Goal: Task Accomplishment & Management: Manage account settings

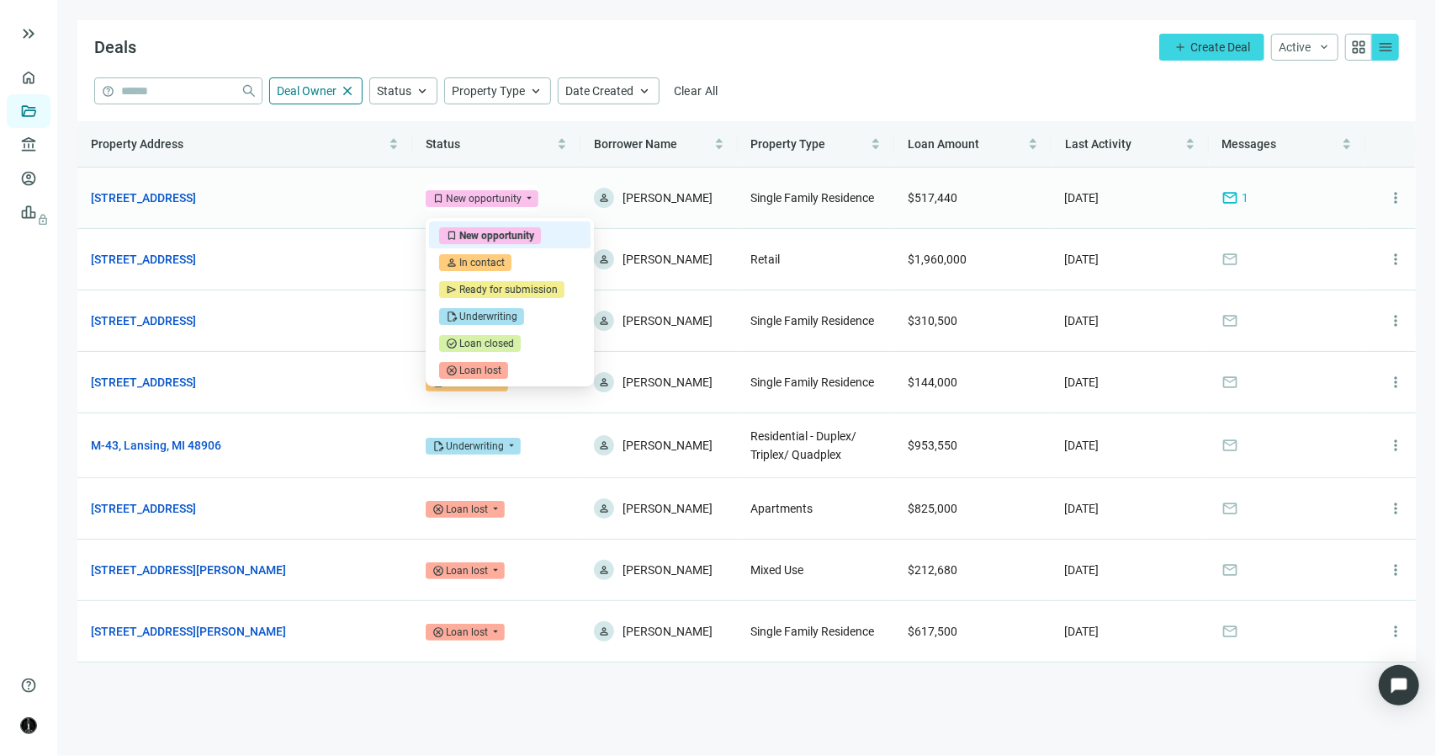
click at [517, 197] on div "New opportunity" at bounding box center [484, 198] width 76 height 17
click at [491, 316] on div "Underwriting" at bounding box center [488, 316] width 58 height 17
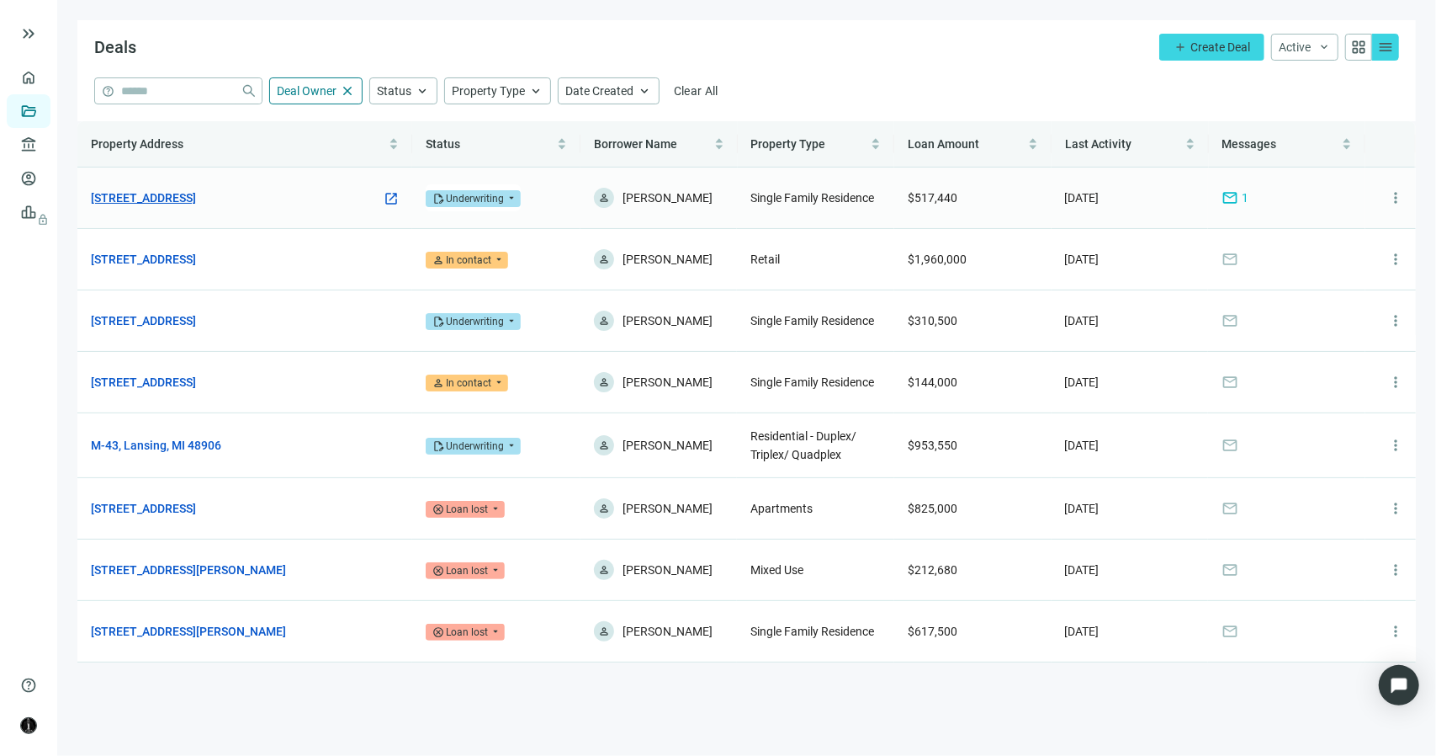
click at [196, 197] on link "[STREET_ADDRESS]" at bounding box center [143, 197] width 105 height 19
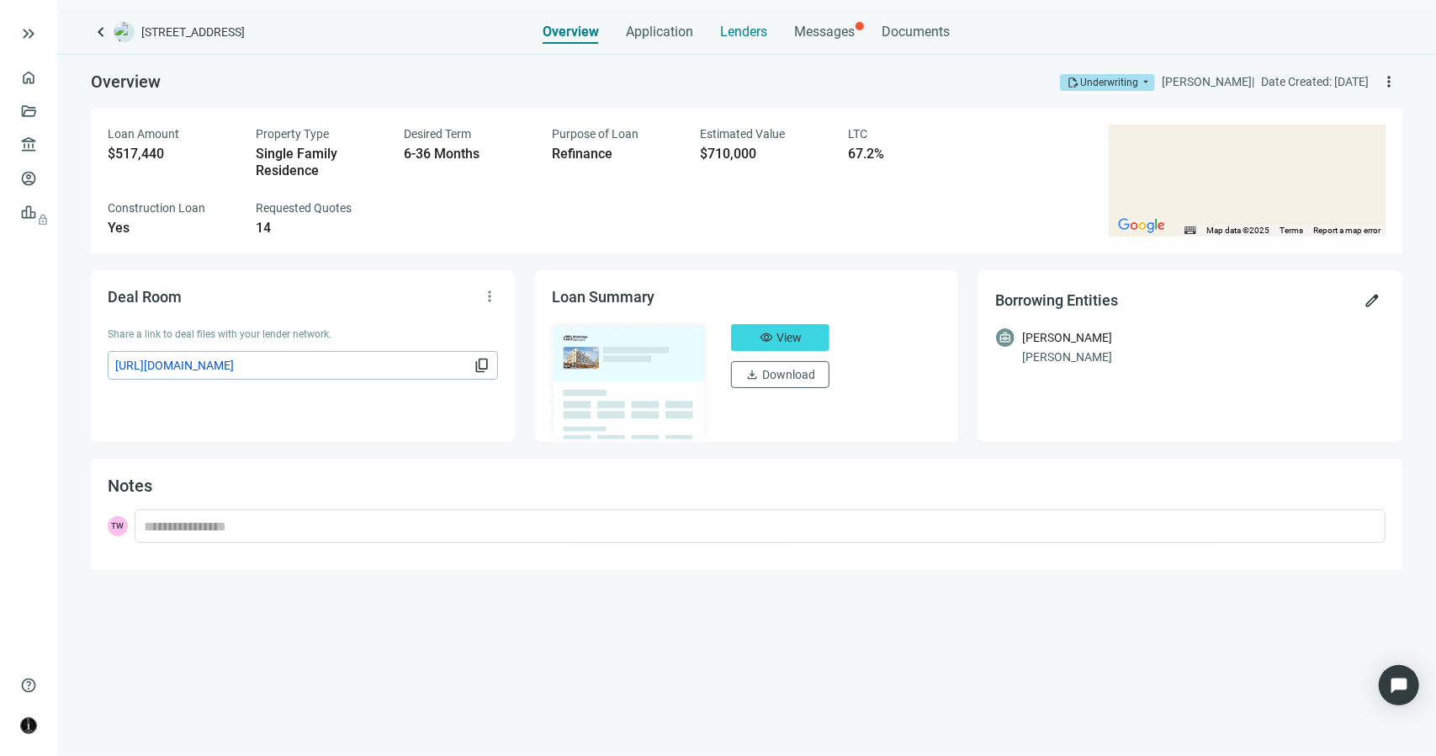
click at [734, 28] on span "Lenders" at bounding box center [744, 32] width 47 height 17
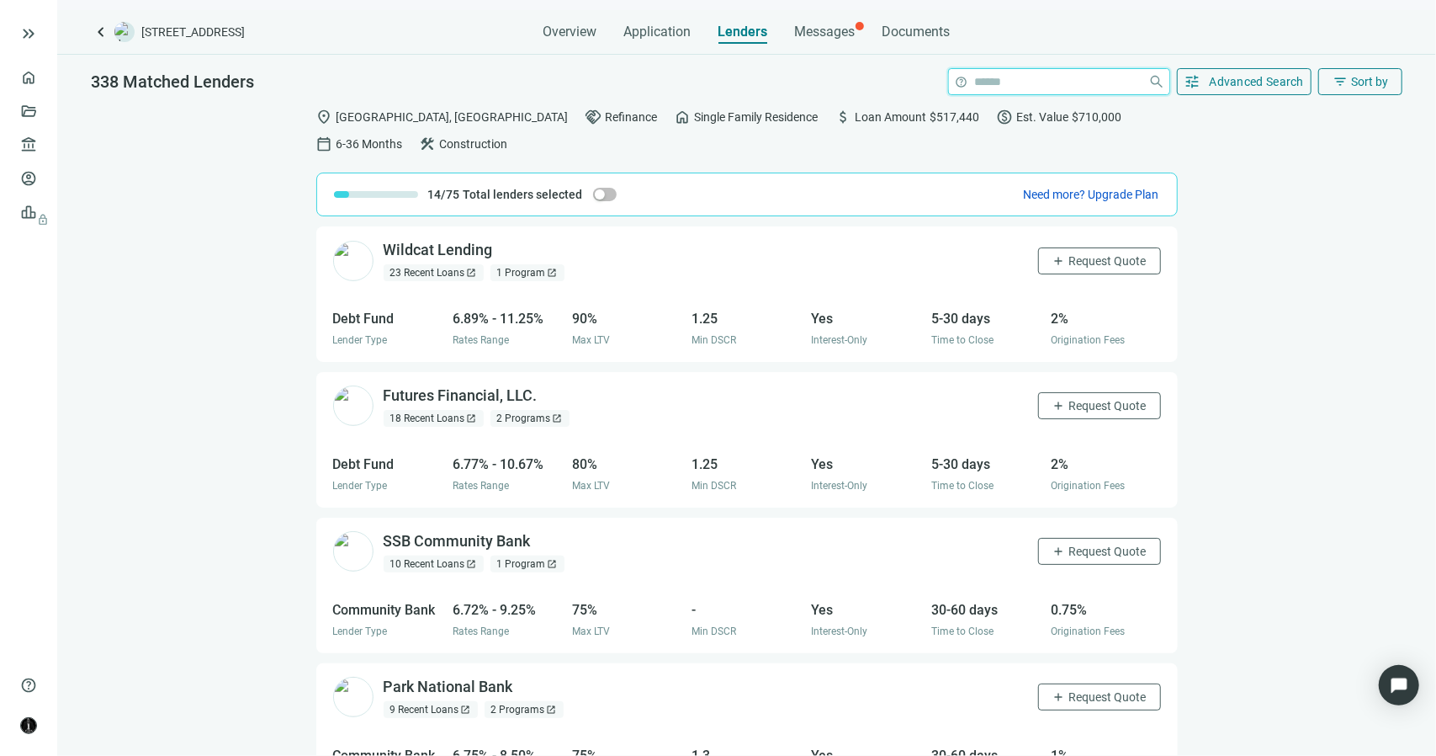
click at [1008, 87] on input "search" at bounding box center [1058, 81] width 167 height 25
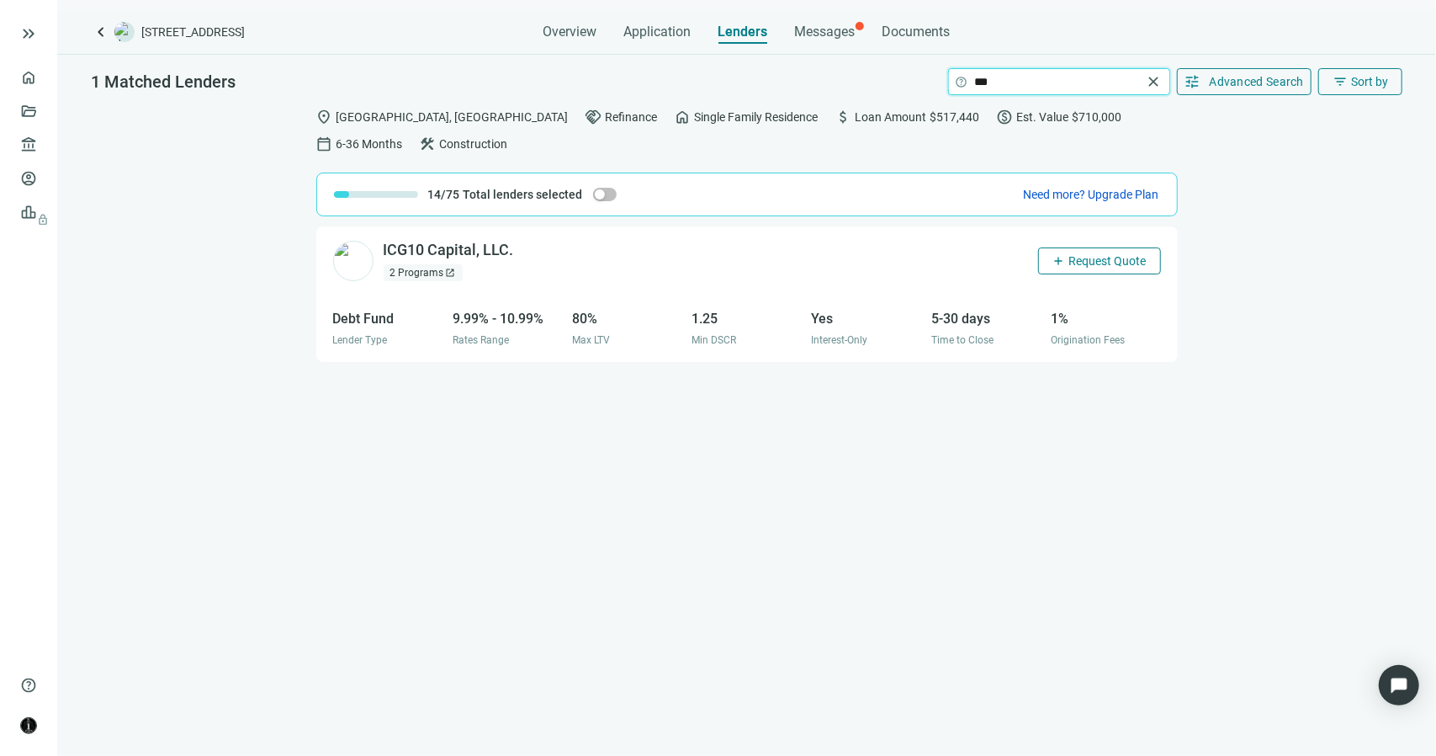
type input "***"
click at [1062, 254] on span "add" at bounding box center [1059, 260] width 13 height 13
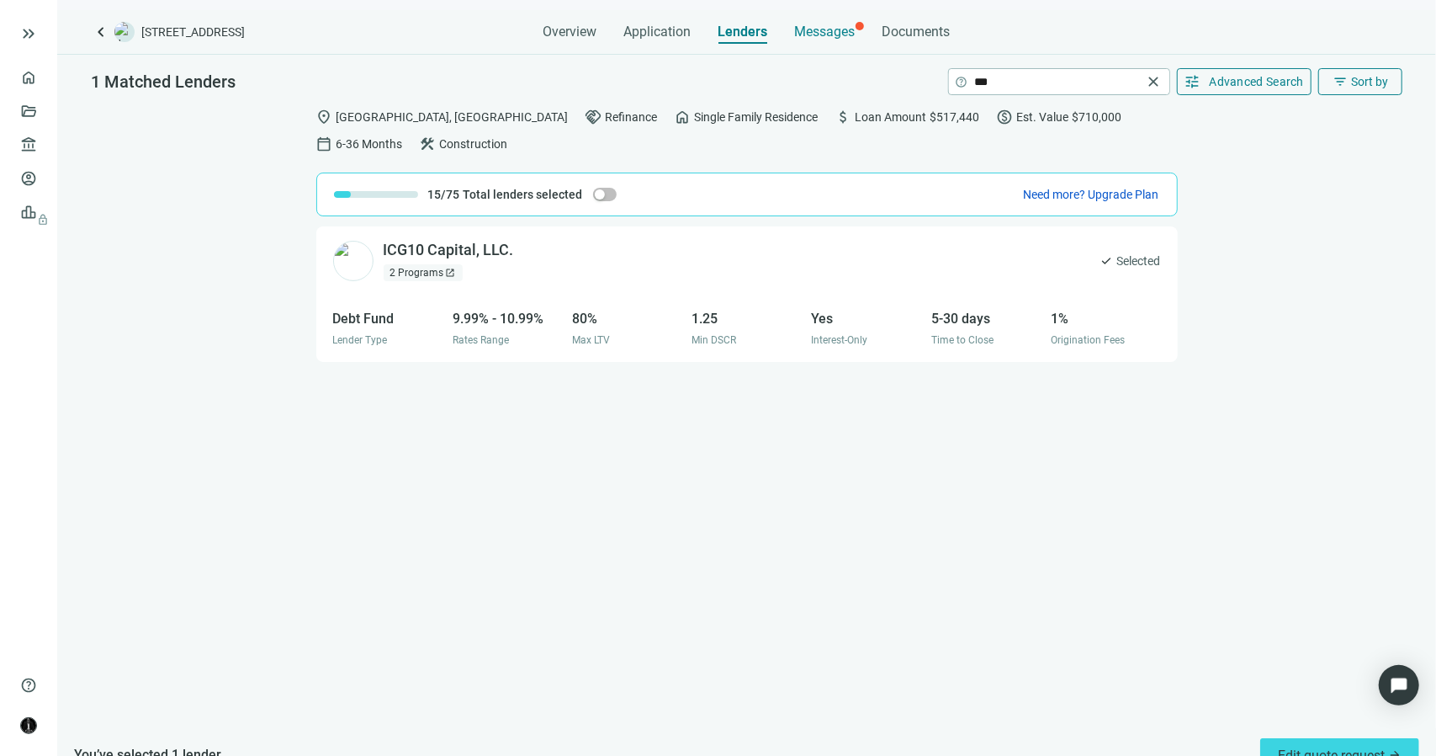
click at [819, 30] on span "Messages" at bounding box center [825, 32] width 61 height 16
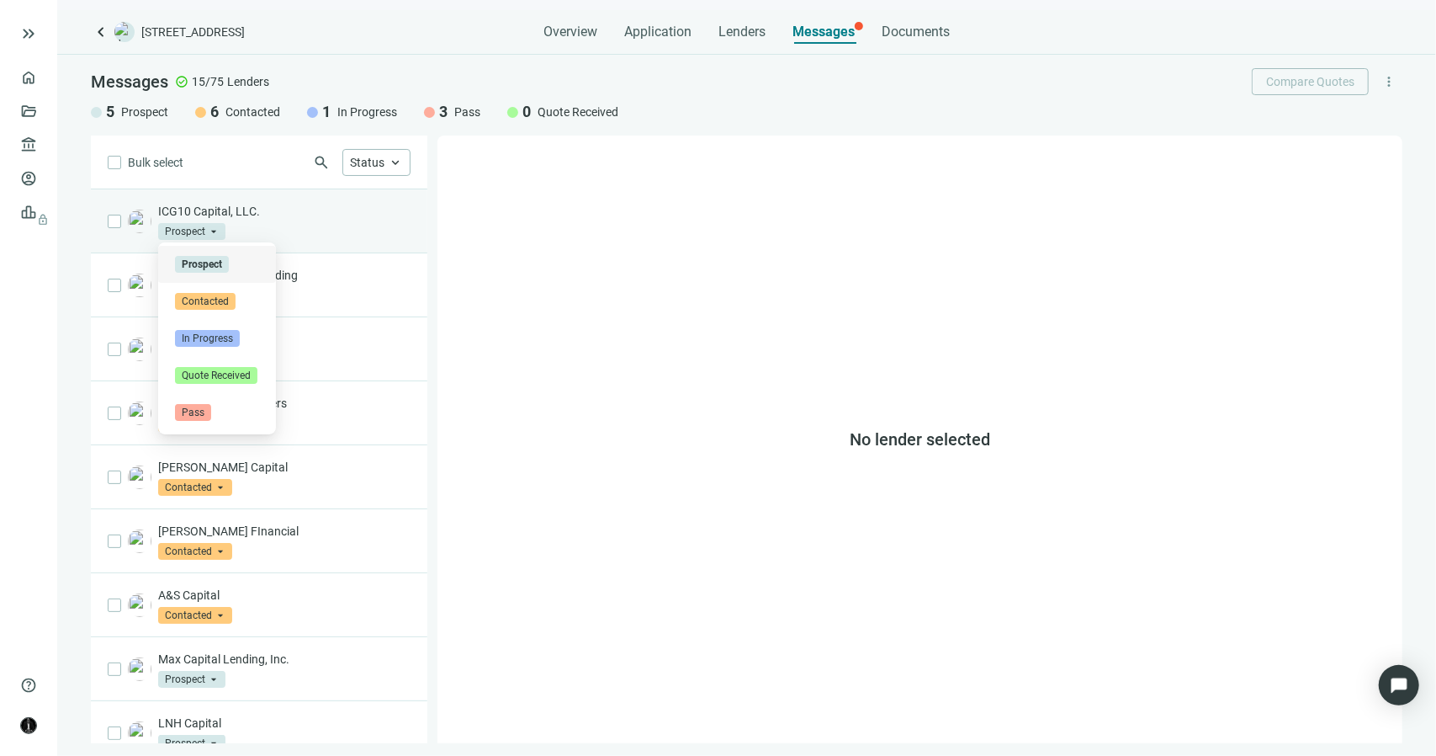
click at [205, 226] on span "Prospect" at bounding box center [191, 231] width 67 height 17
click at [206, 379] on span "Quote Received" at bounding box center [216, 375] width 82 height 17
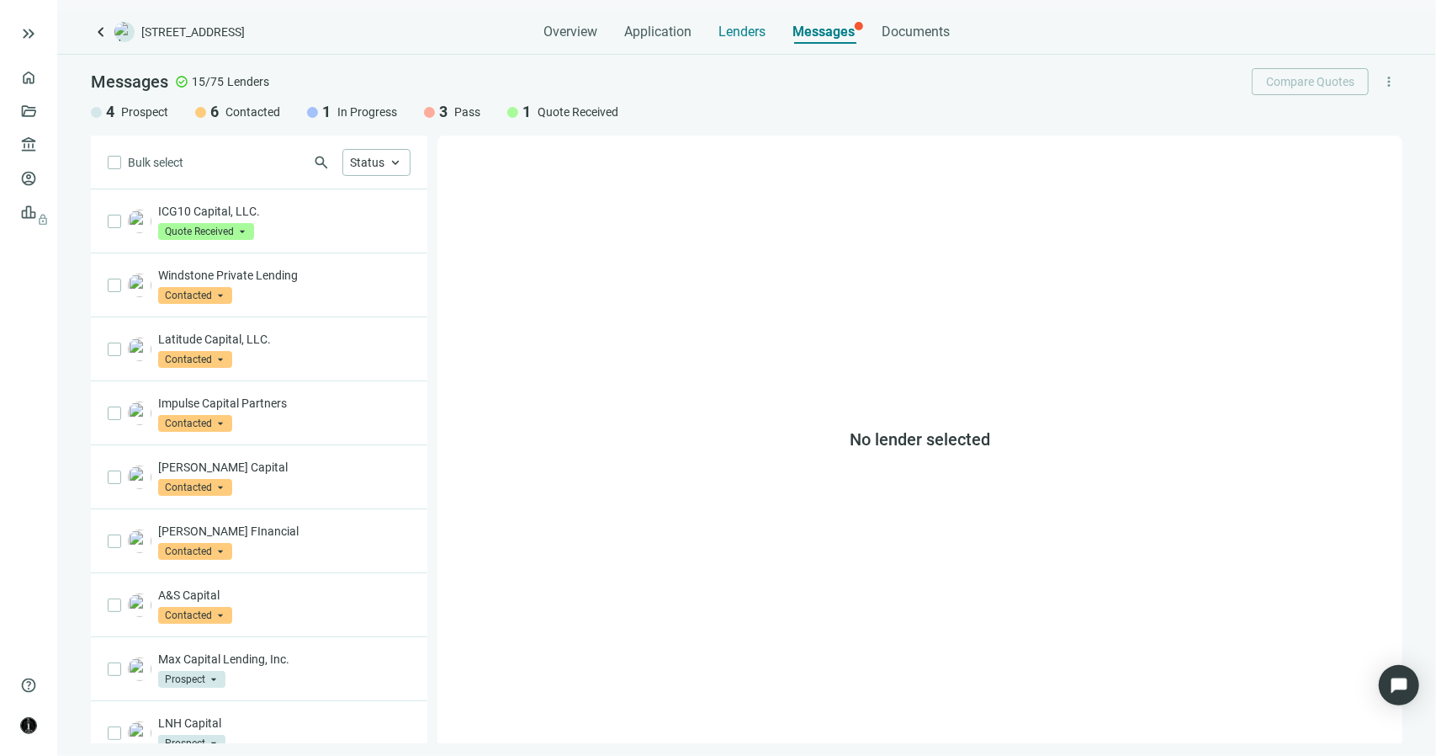
click at [735, 40] on div "Lenders" at bounding box center [742, 27] width 47 height 34
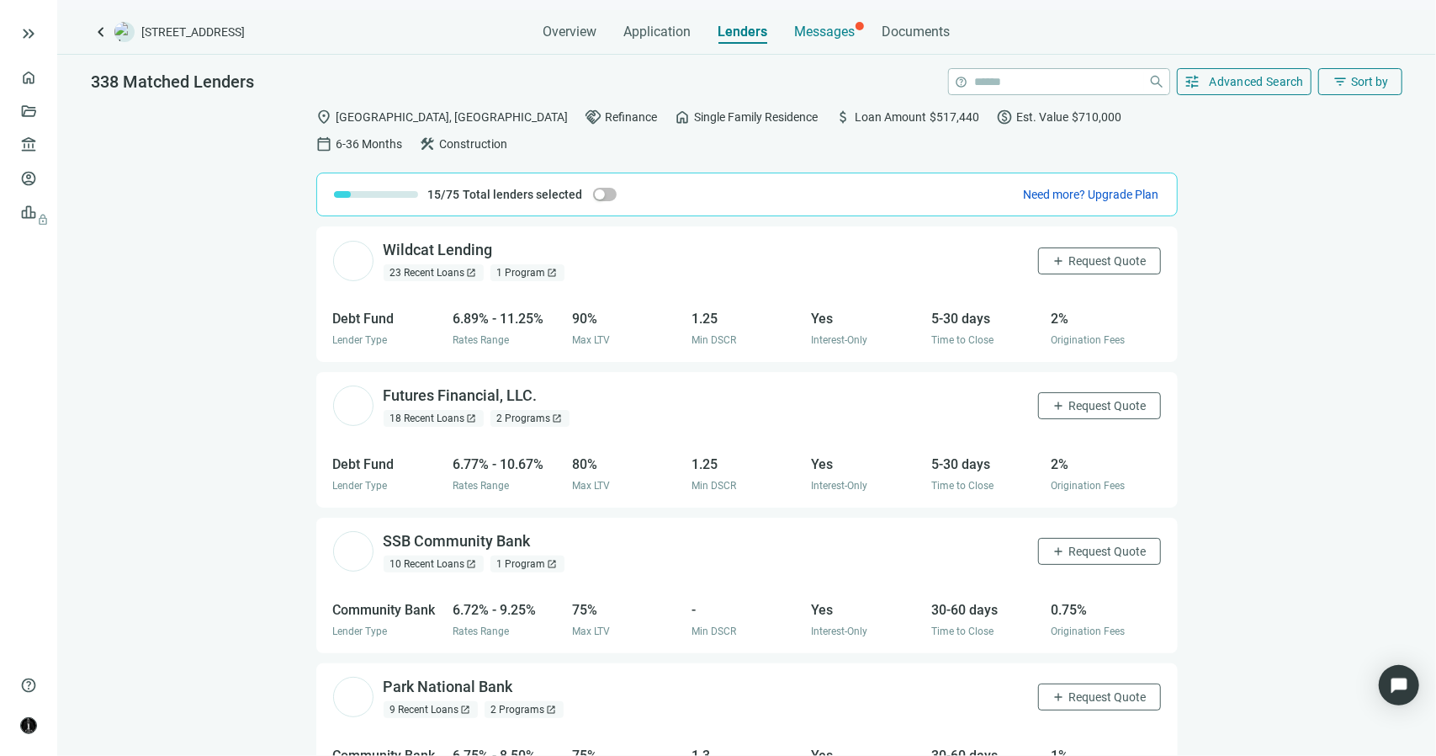
click at [811, 33] on span "Messages" at bounding box center [825, 32] width 61 height 16
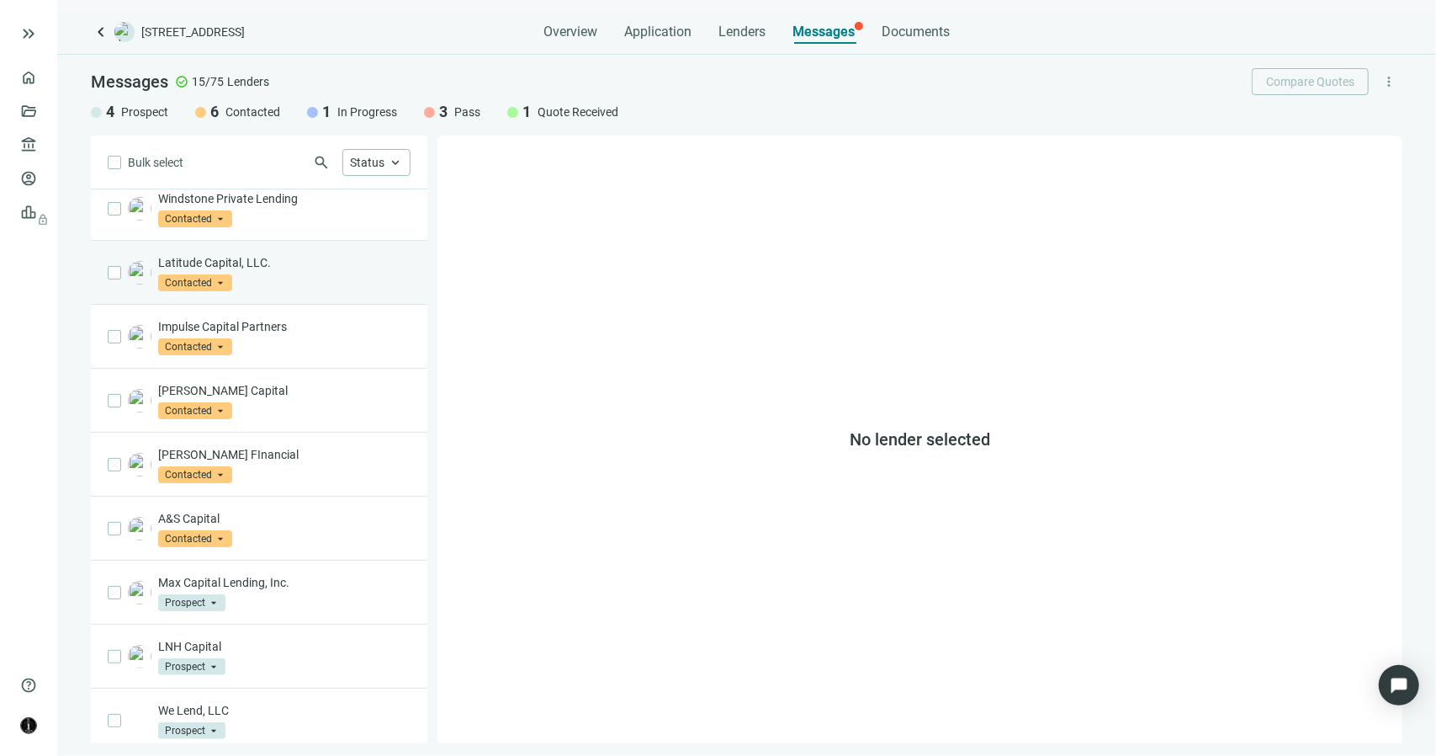
scroll to position [400, 0]
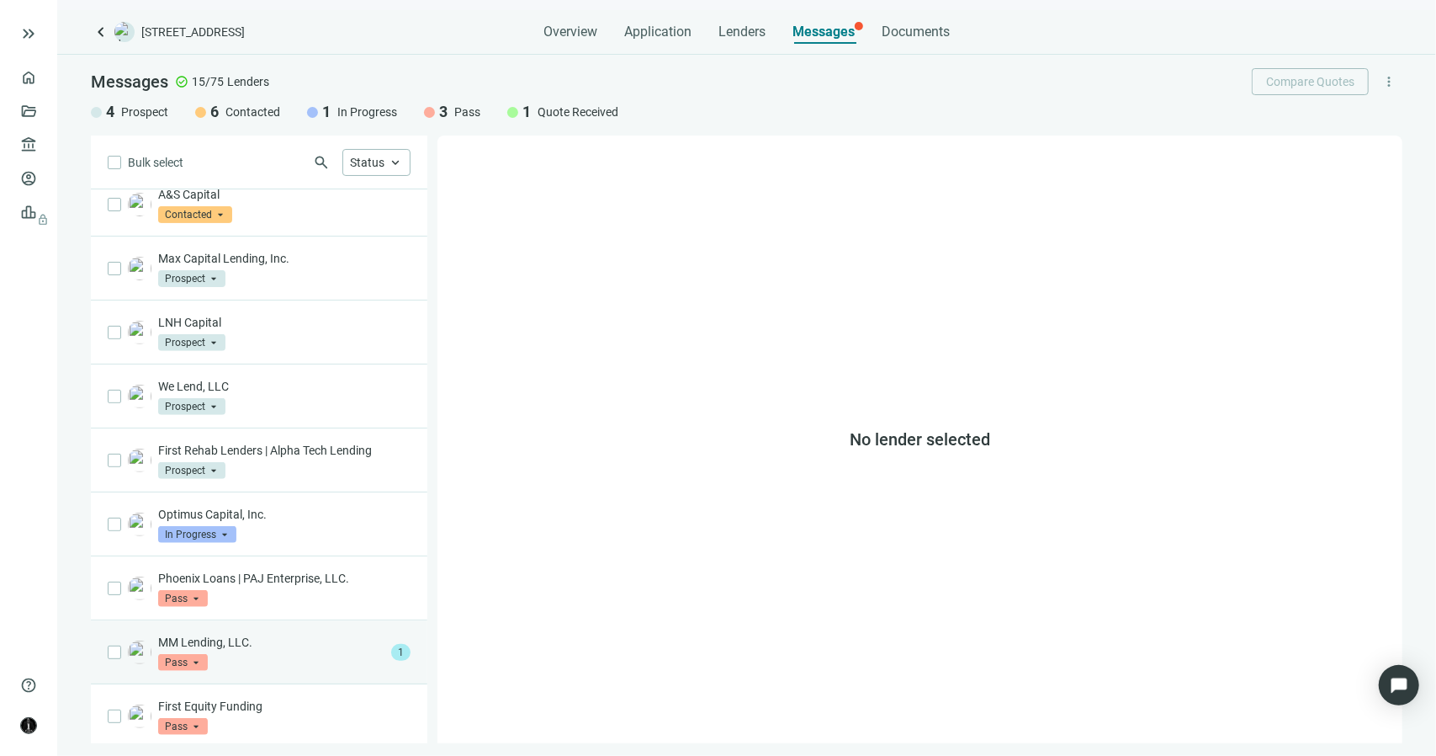
click at [247, 643] on p "MM Lending, LLC." at bounding box center [271, 642] width 226 height 17
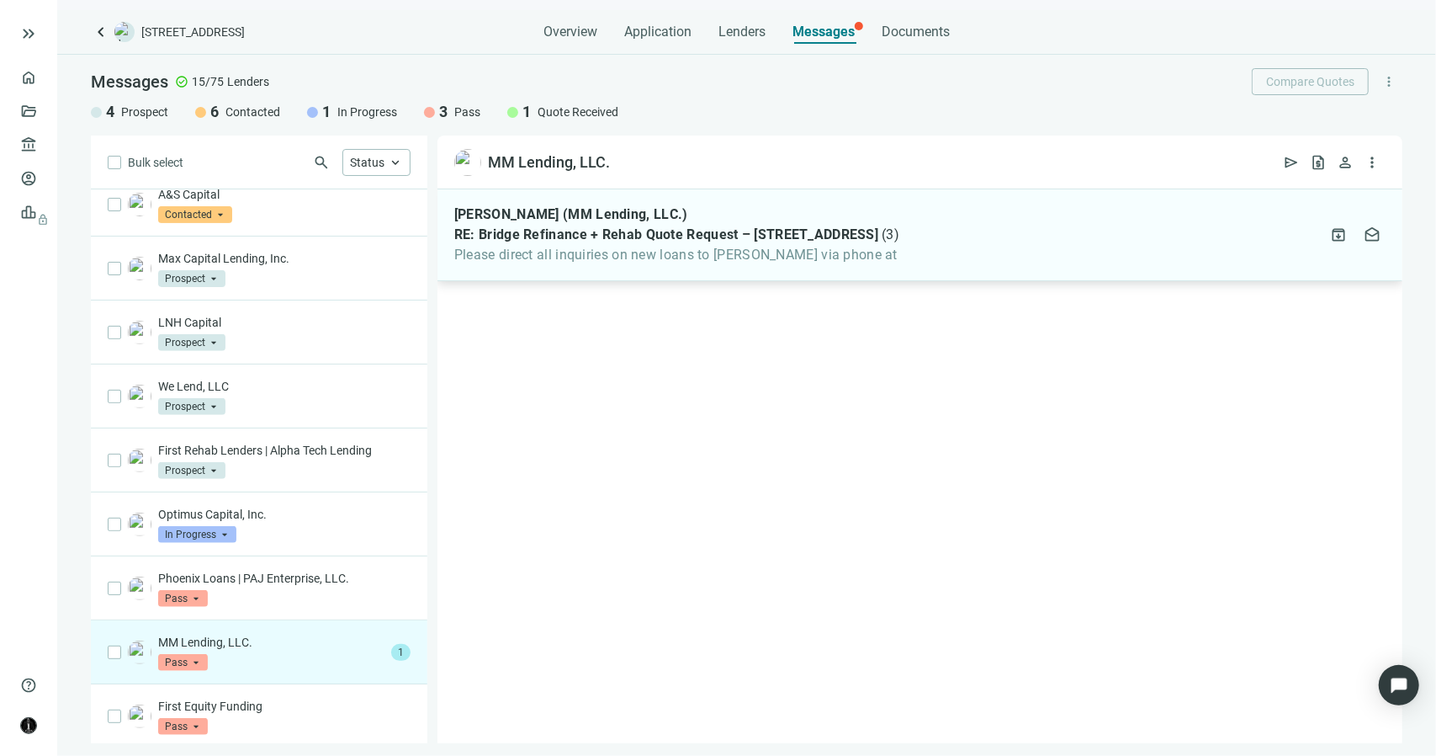
click at [670, 247] on span "Please direct all inquiries on new loans to [PERSON_NAME] via phone at" at bounding box center [676, 255] width 445 height 17
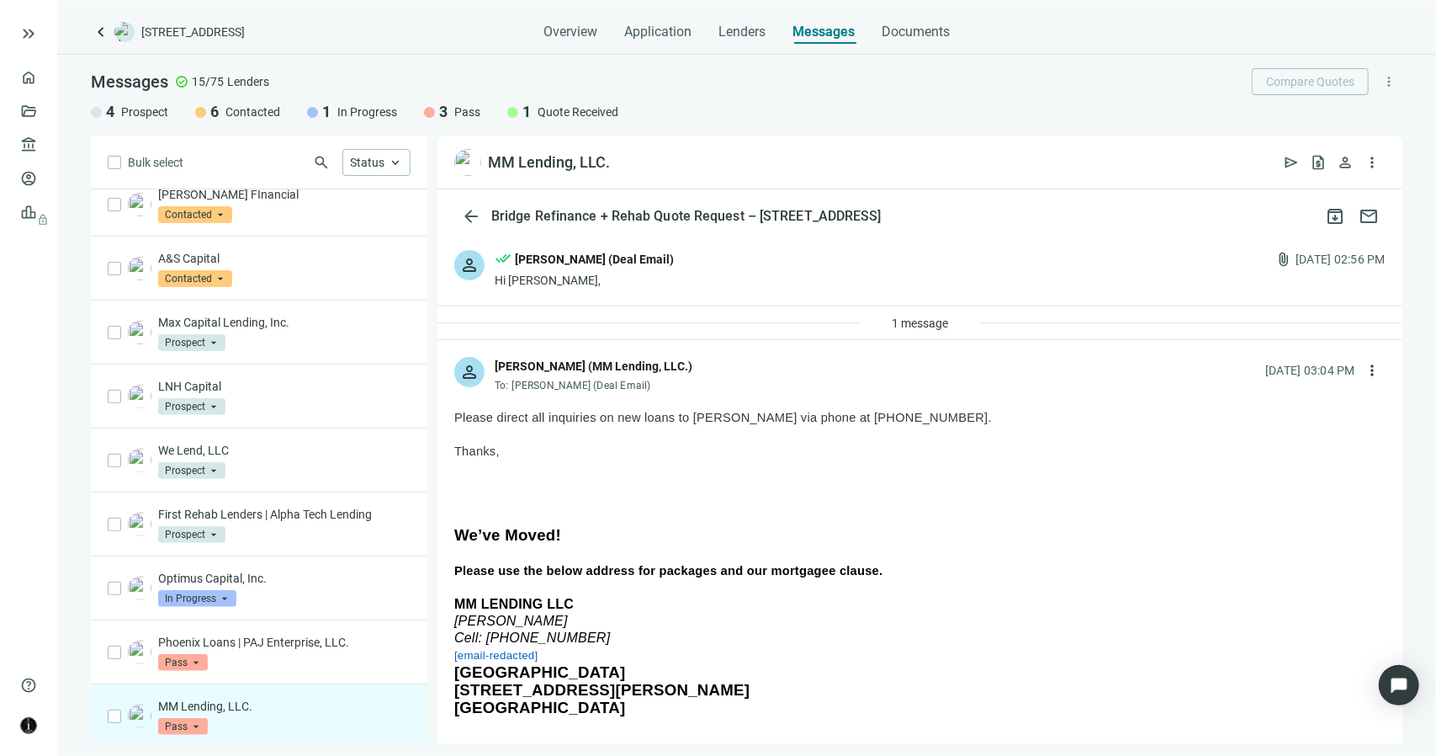
scroll to position [400, 0]
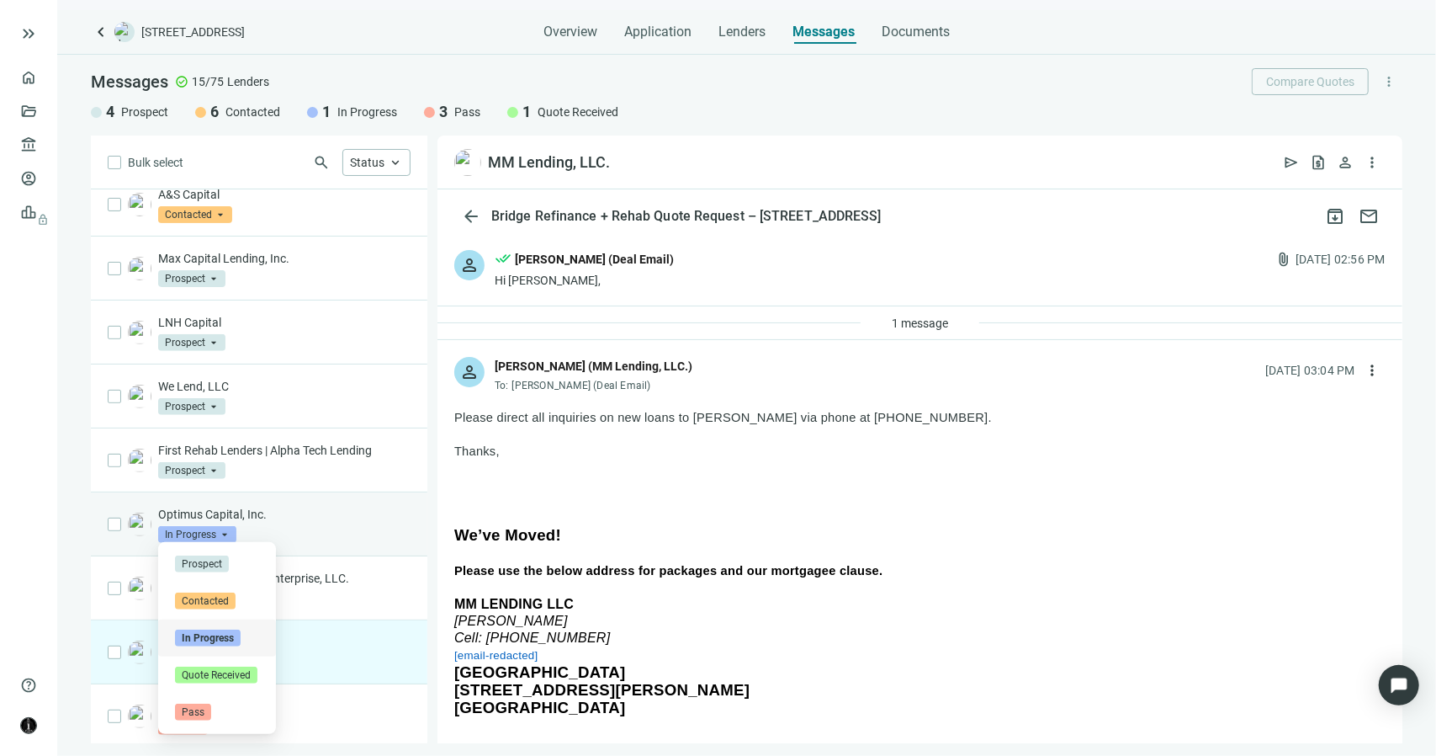
click at [197, 526] on span "In Progress" at bounding box center [197, 534] width 78 height 17
click at [195, 714] on span "Pass" at bounding box center [193, 711] width 36 height 17
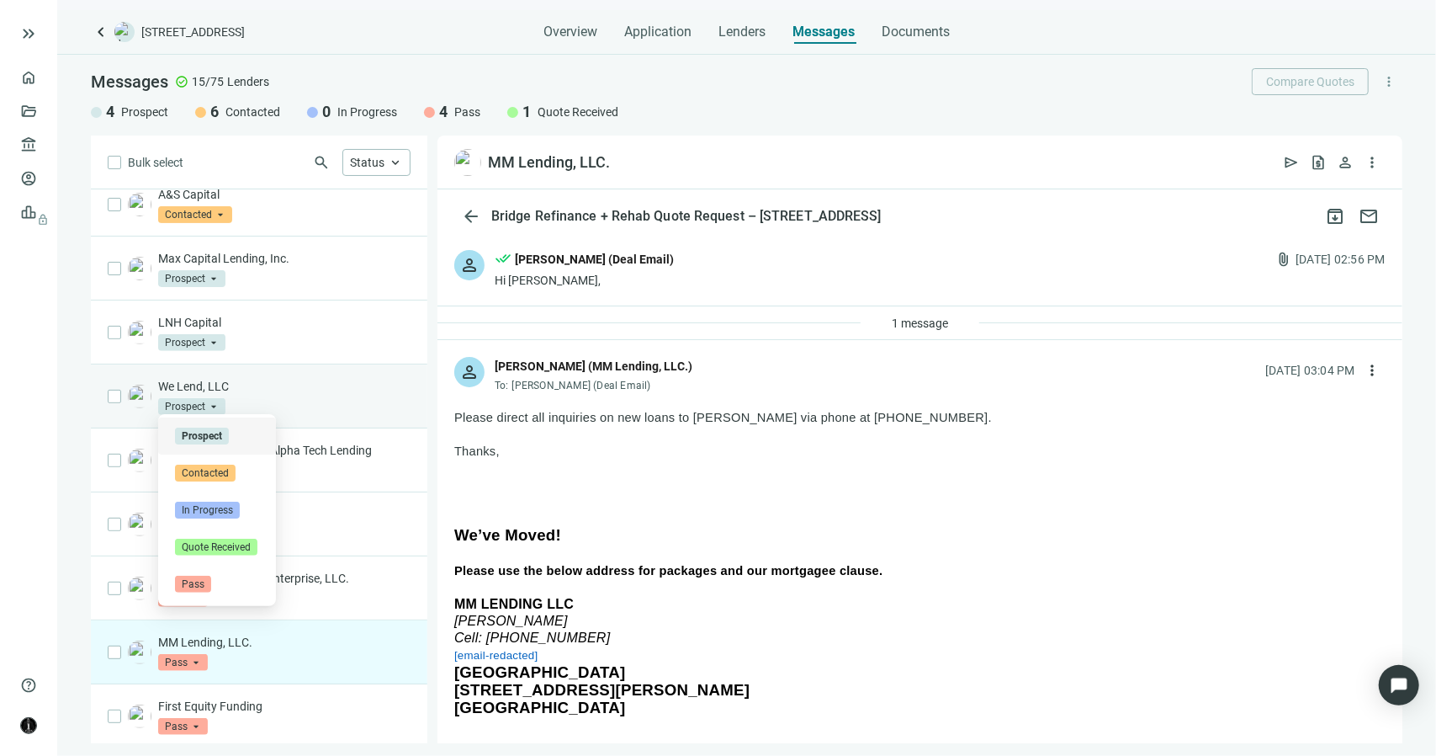
click at [209, 403] on span "Prospect" at bounding box center [191, 406] width 67 height 17
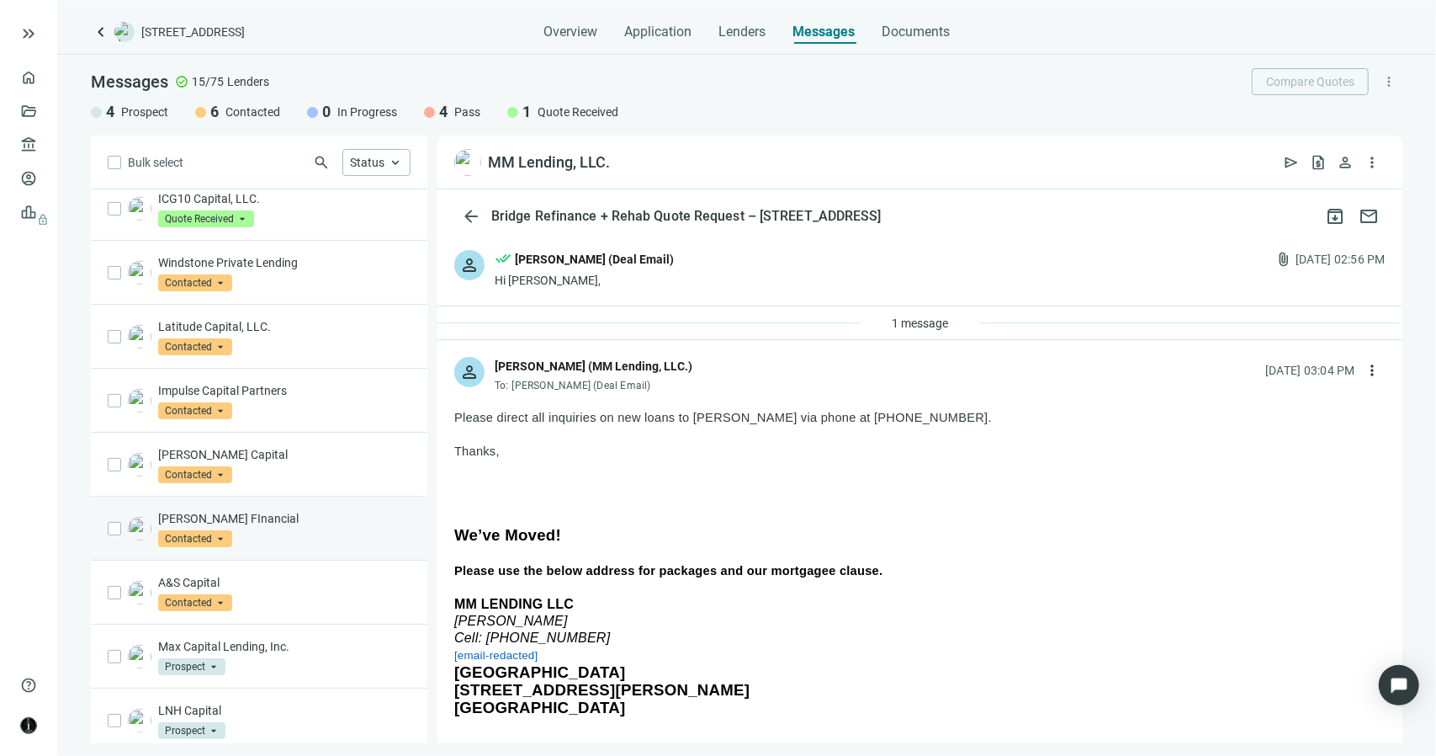
scroll to position [0, 0]
